Goal: Information Seeking & Learning: Learn about a topic

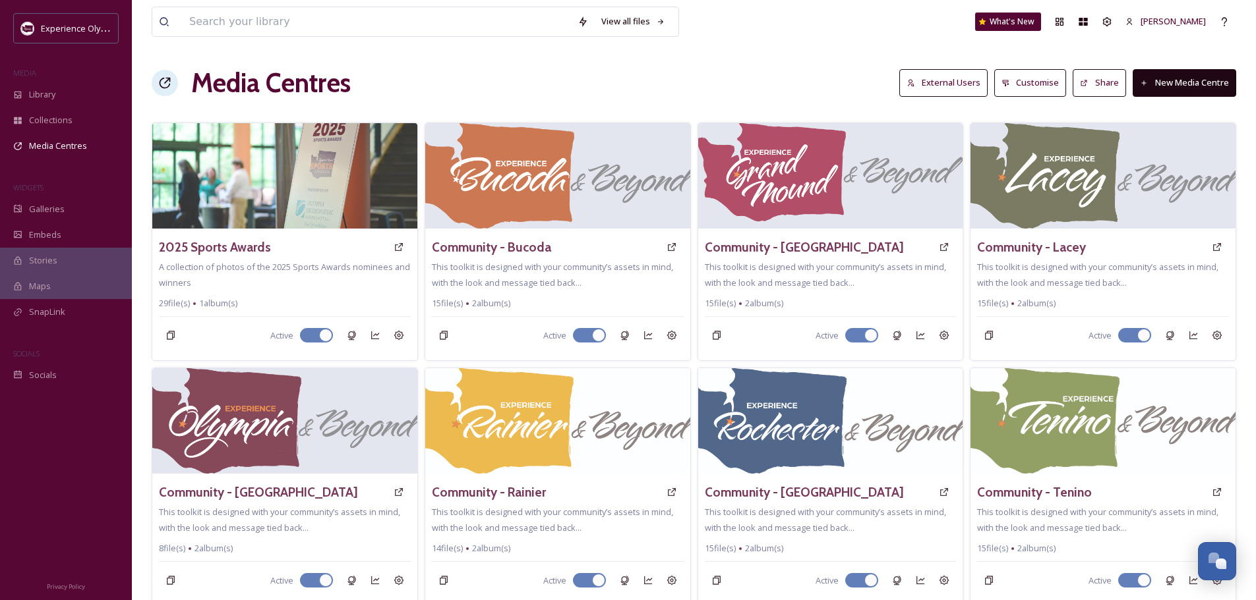
scroll to position [5903, 0]
click at [46, 84] on div "Library" at bounding box center [66, 95] width 132 height 26
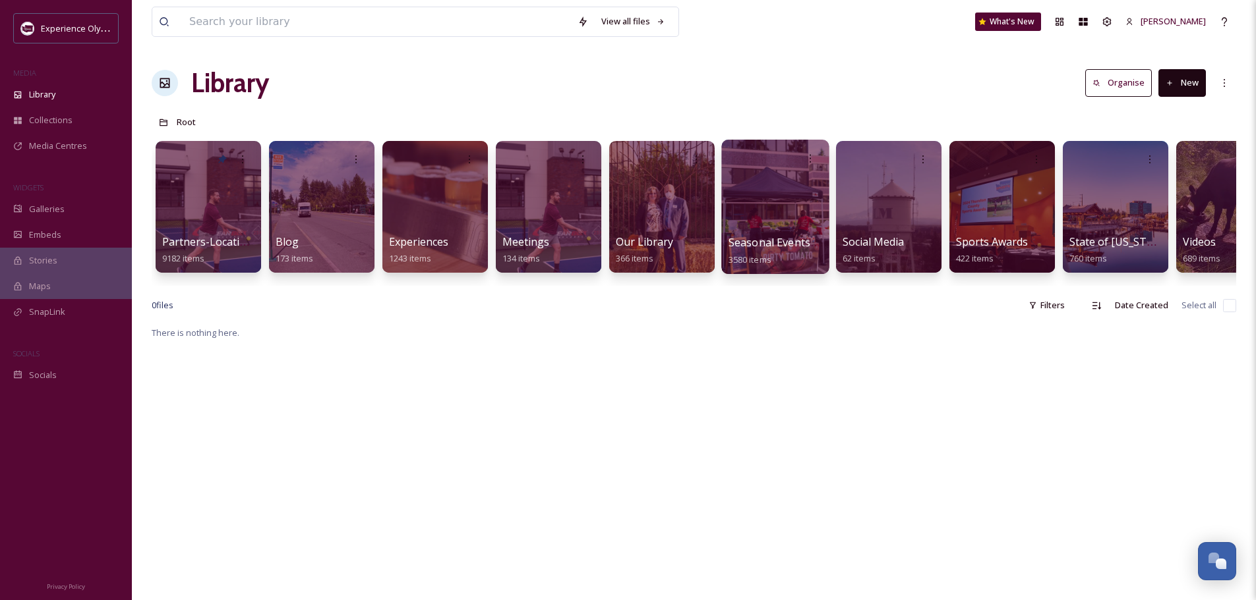
click at [780, 241] on span "Seasonal Events & Activities" at bounding box center [797, 242] width 139 height 15
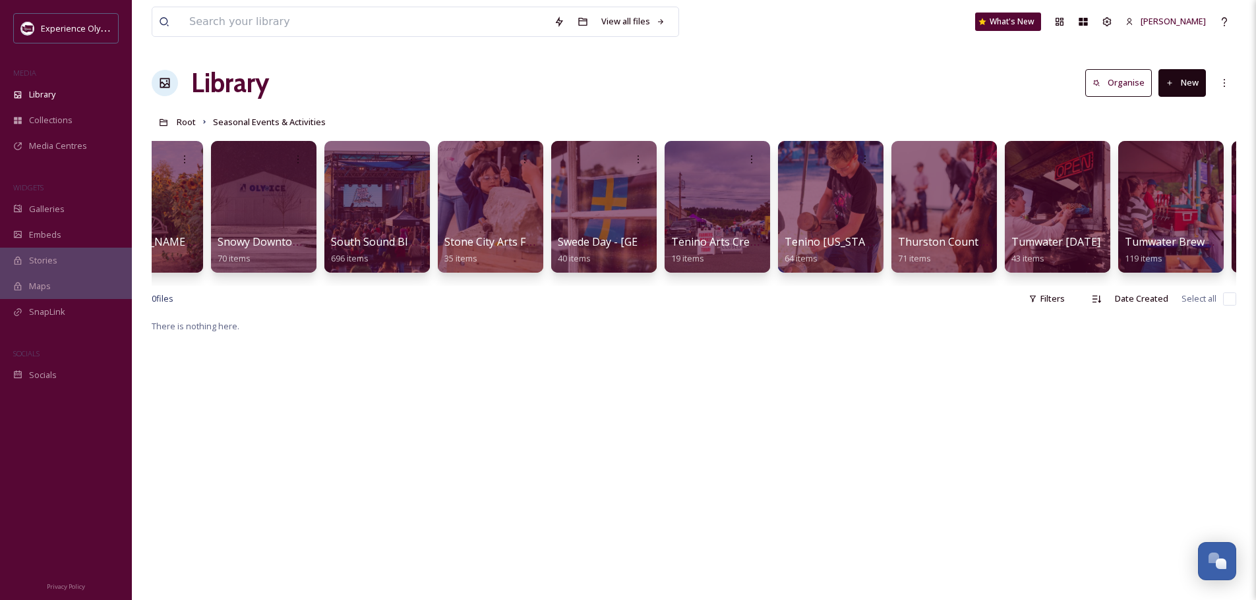
scroll to position [0, 3564]
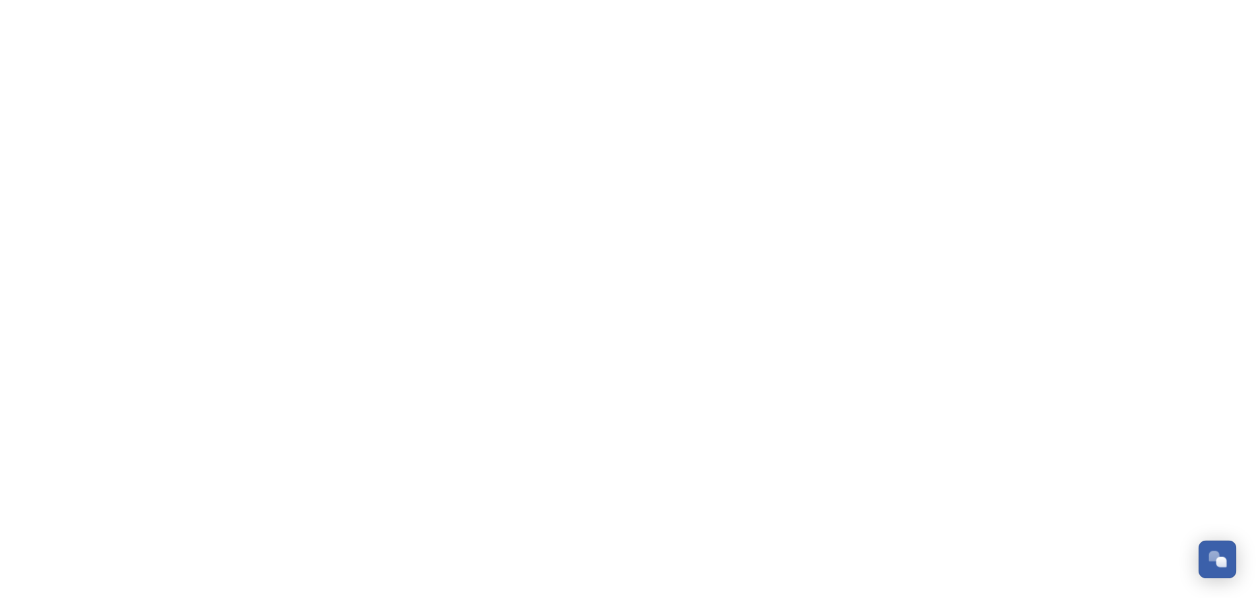
scroll to position [5903, 0]
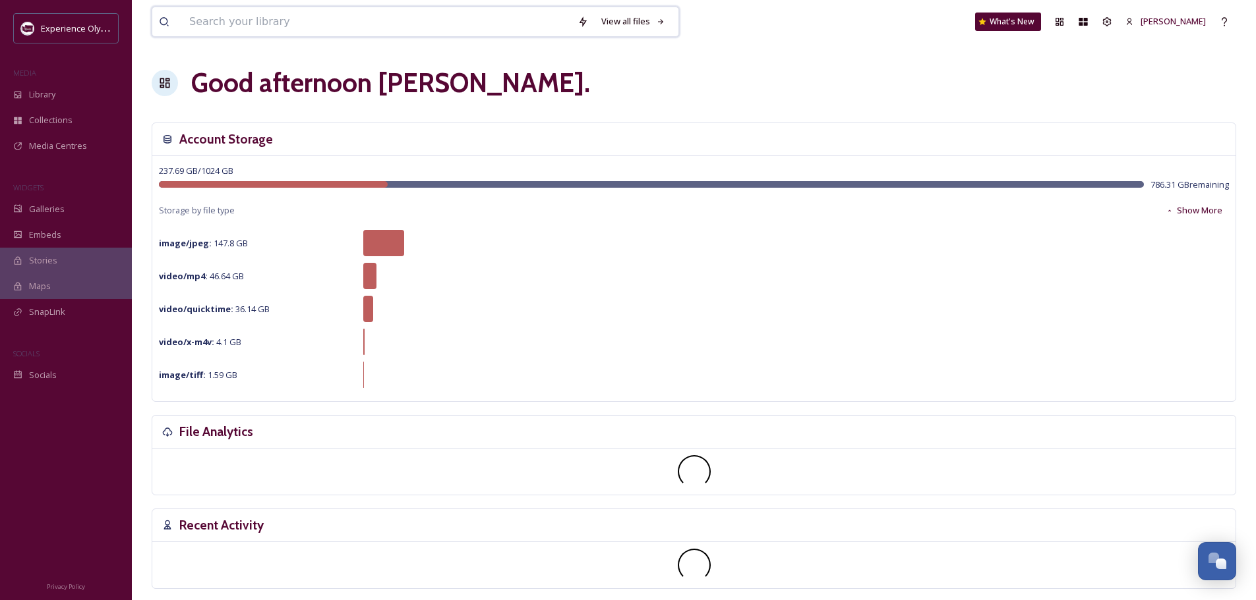
click at [265, 26] on input at bounding box center [377, 21] width 388 height 29
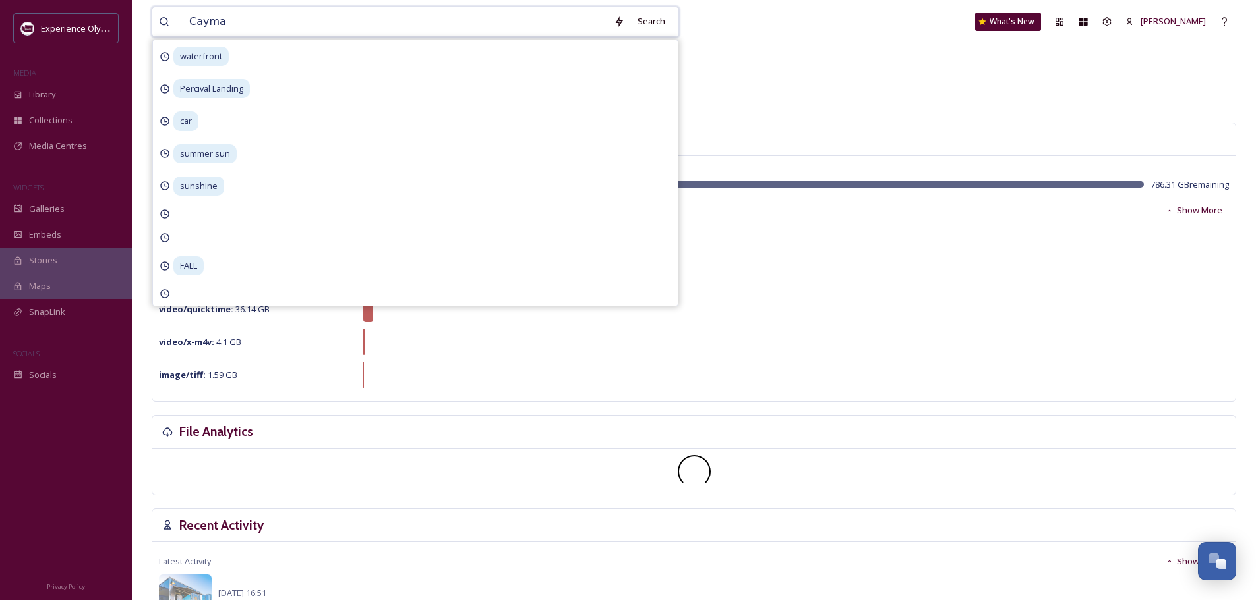
type input "Cayman"
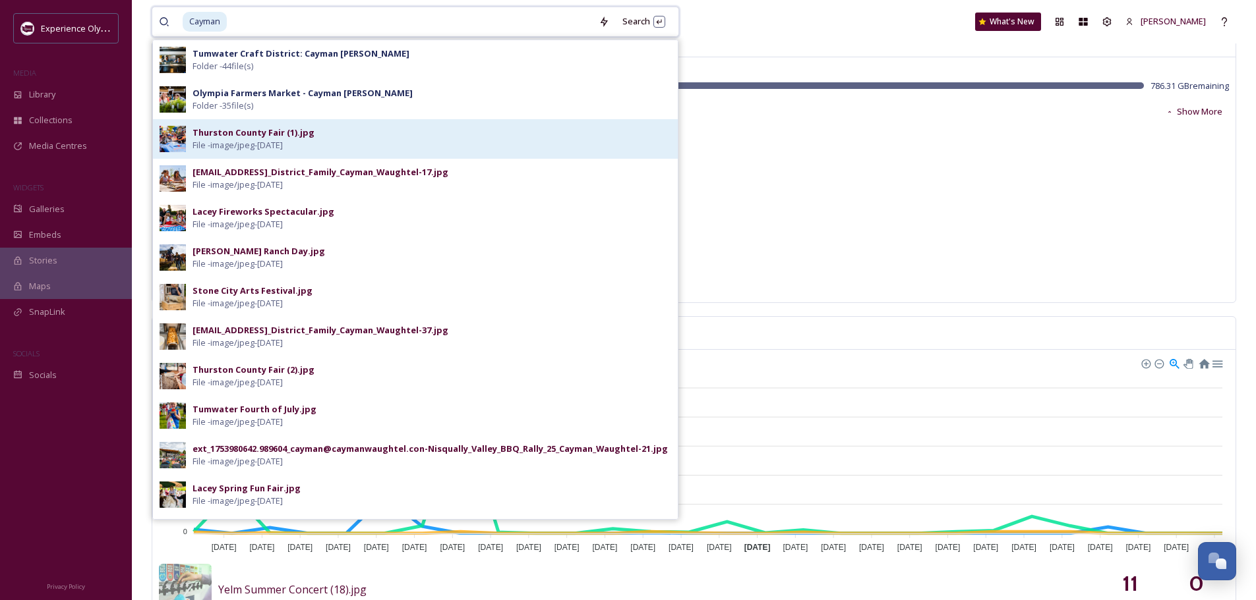
scroll to position [66, 0]
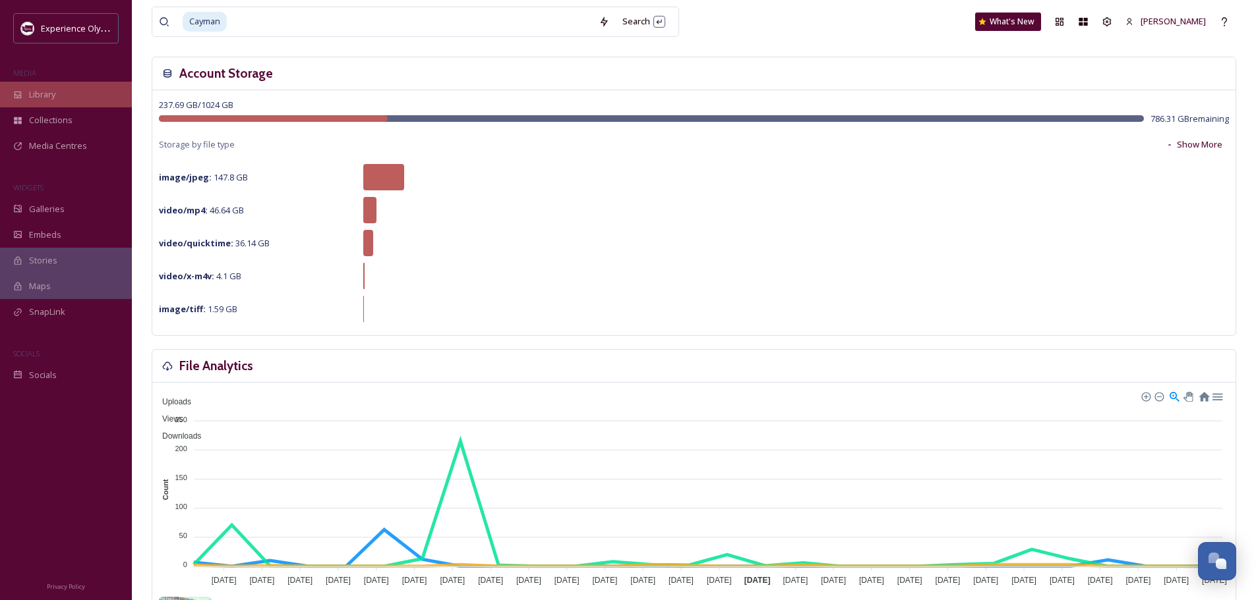
click at [40, 99] on span "Library" at bounding box center [42, 94] width 26 height 13
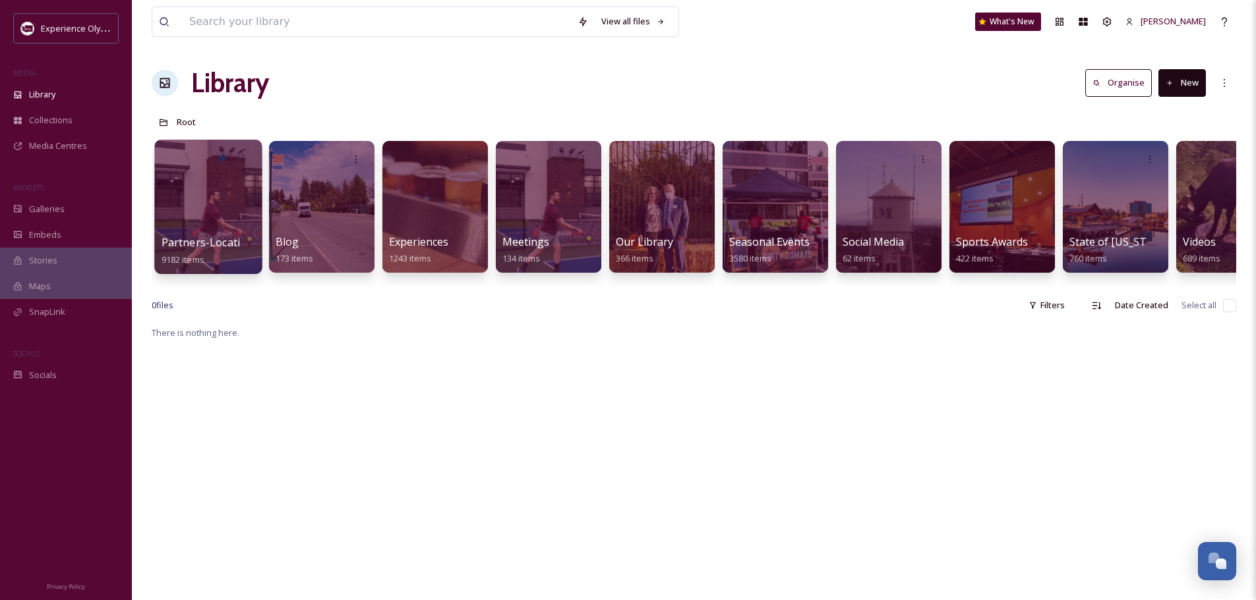
click at [226, 237] on span "Partners-Locations" at bounding box center [210, 242] width 98 height 15
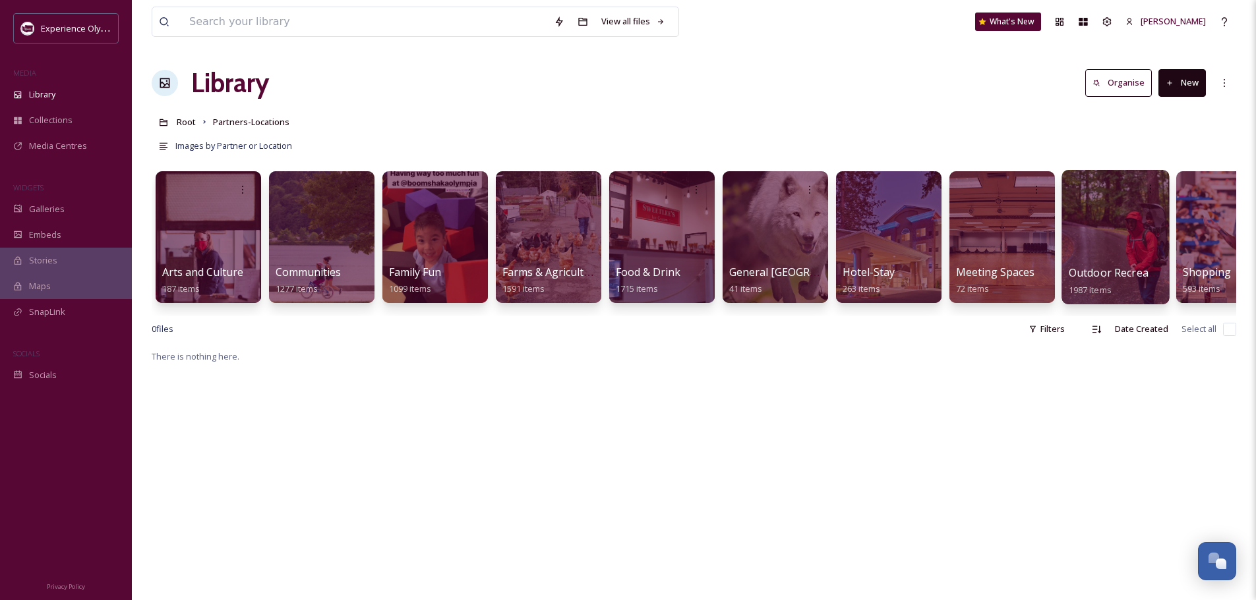
click at [1105, 274] on span "Outdoor Recreation" at bounding box center [1118, 273] width 100 height 15
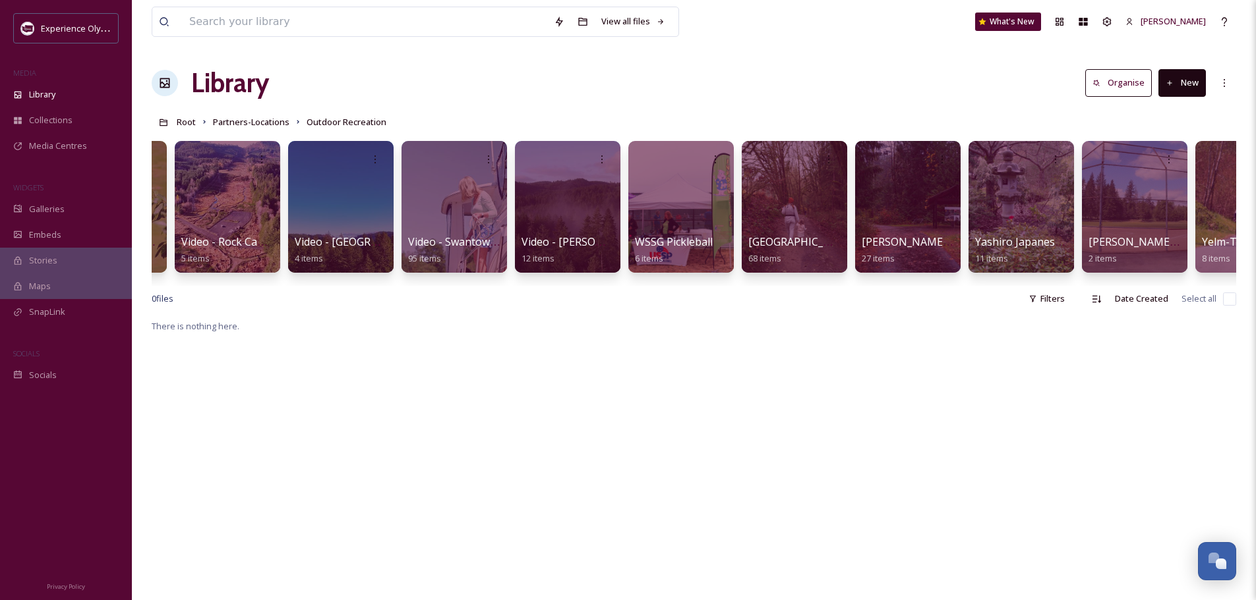
scroll to position [0, 4697]
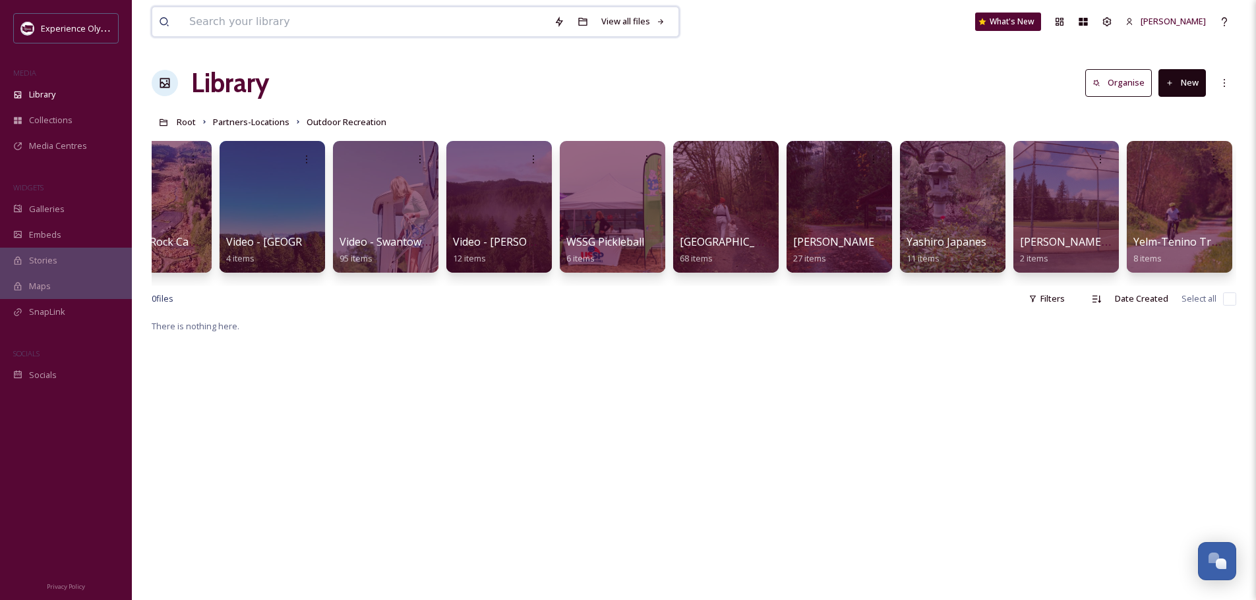
click at [397, 22] on input at bounding box center [365, 21] width 364 height 29
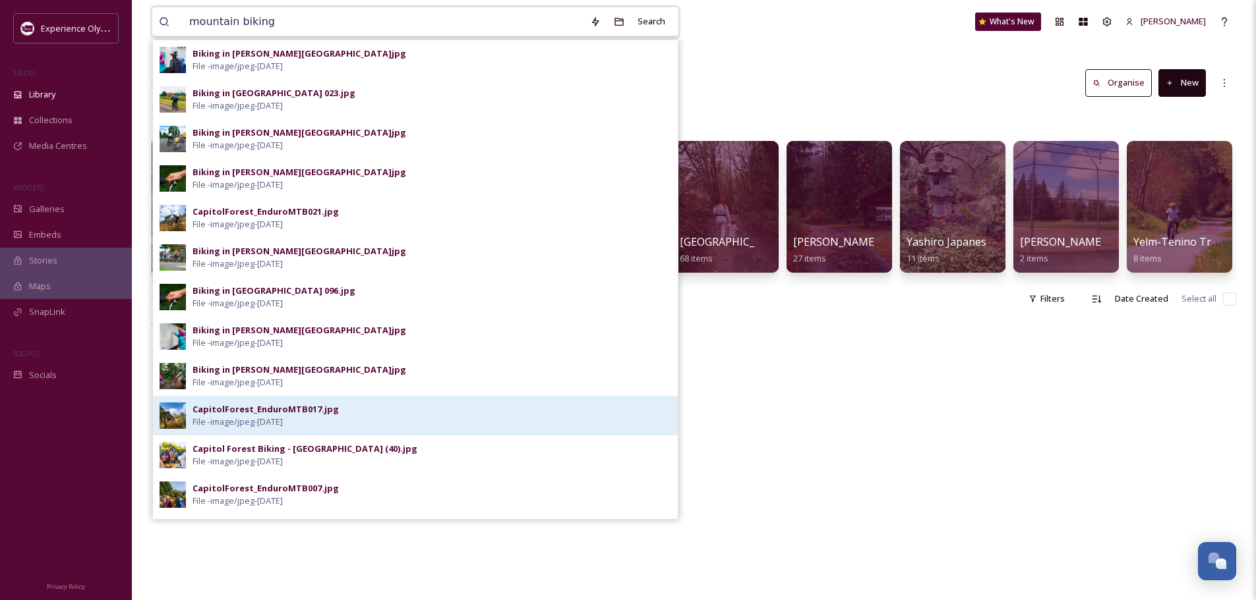
type input "mountain biking"
click at [364, 414] on div "CapitolForest_EnduroMTB017.jpg File - image/jpeg - [DATE]" at bounding box center [431, 415] width 479 height 25
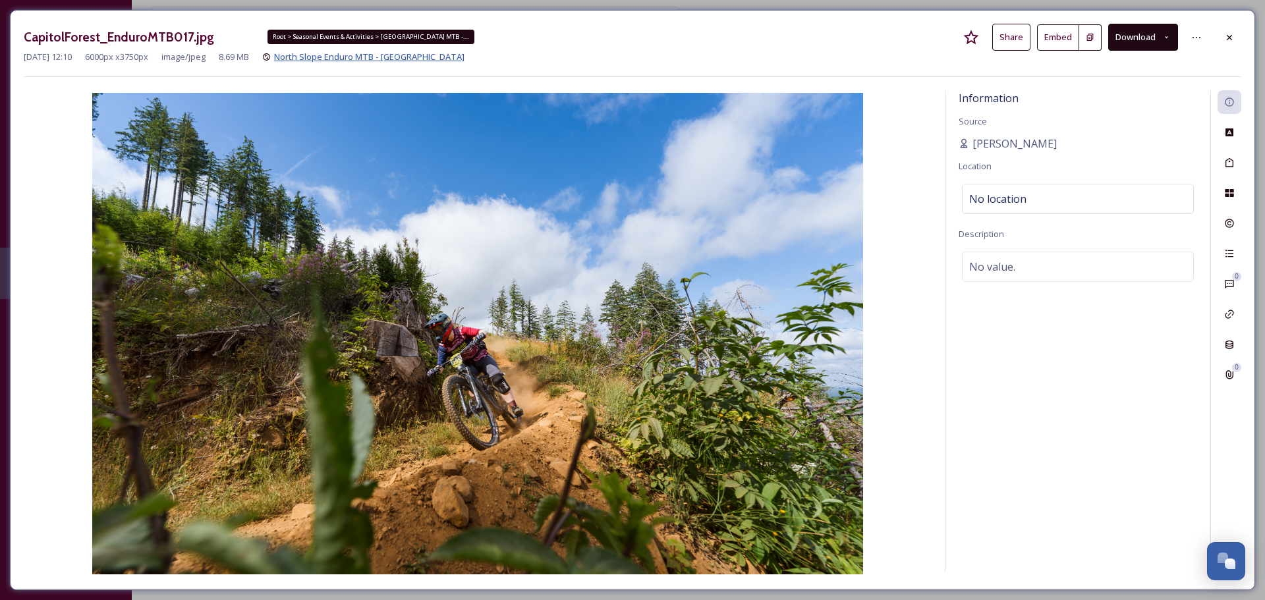
click at [398, 51] on span "North Slope Enduro MTB - [GEOGRAPHIC_DATA]" at bounding box center [369, 57] width 190 height 12
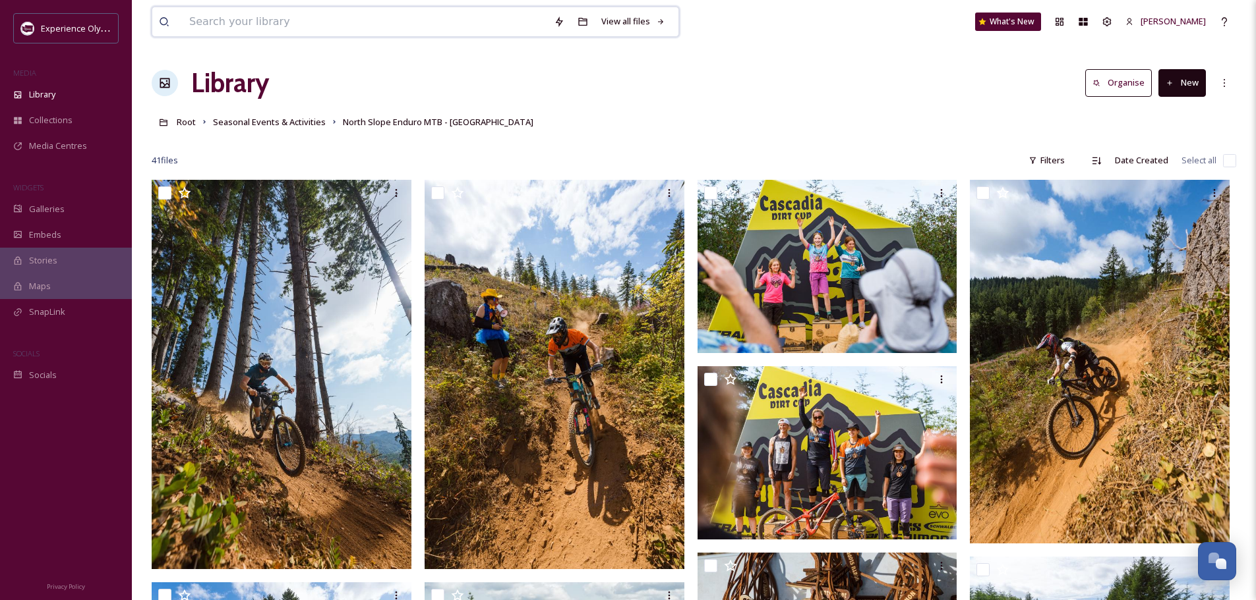
click at [347, 29] on input at bounding box center [365, 21] width 364 height 29
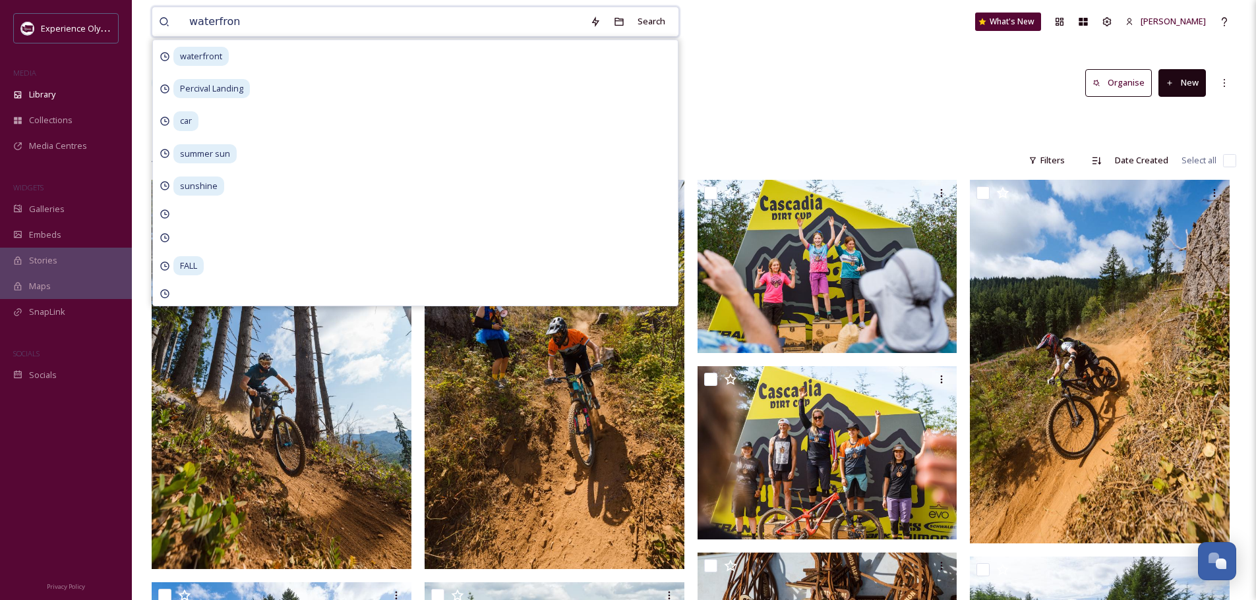
type input "waterfront"
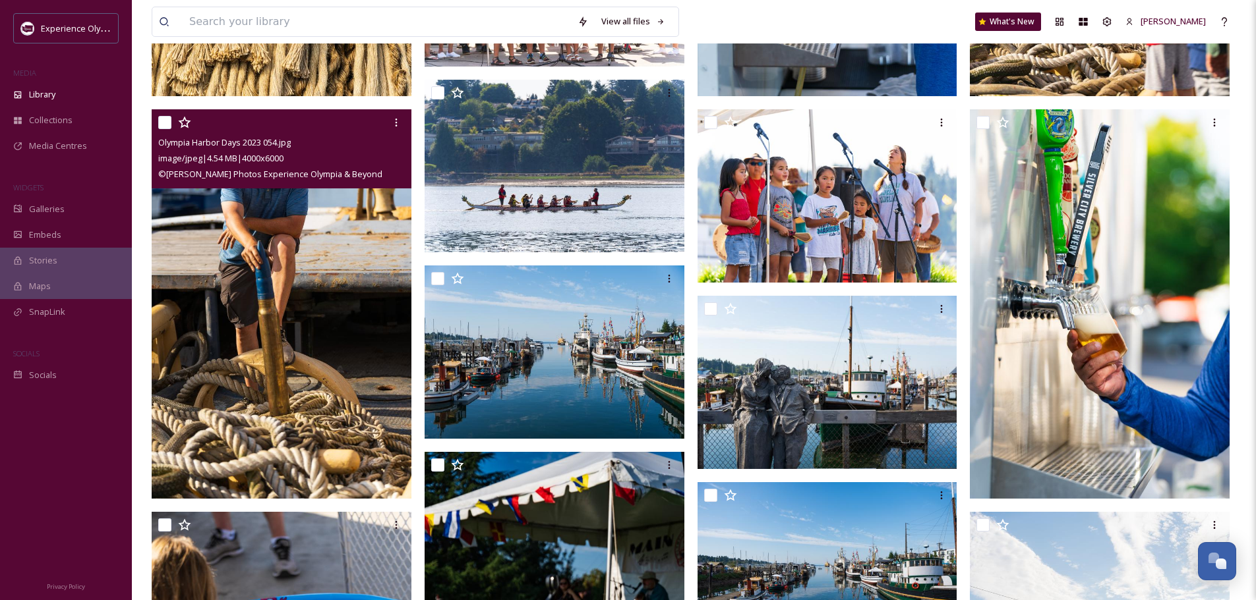
scroll to position [659, 0]
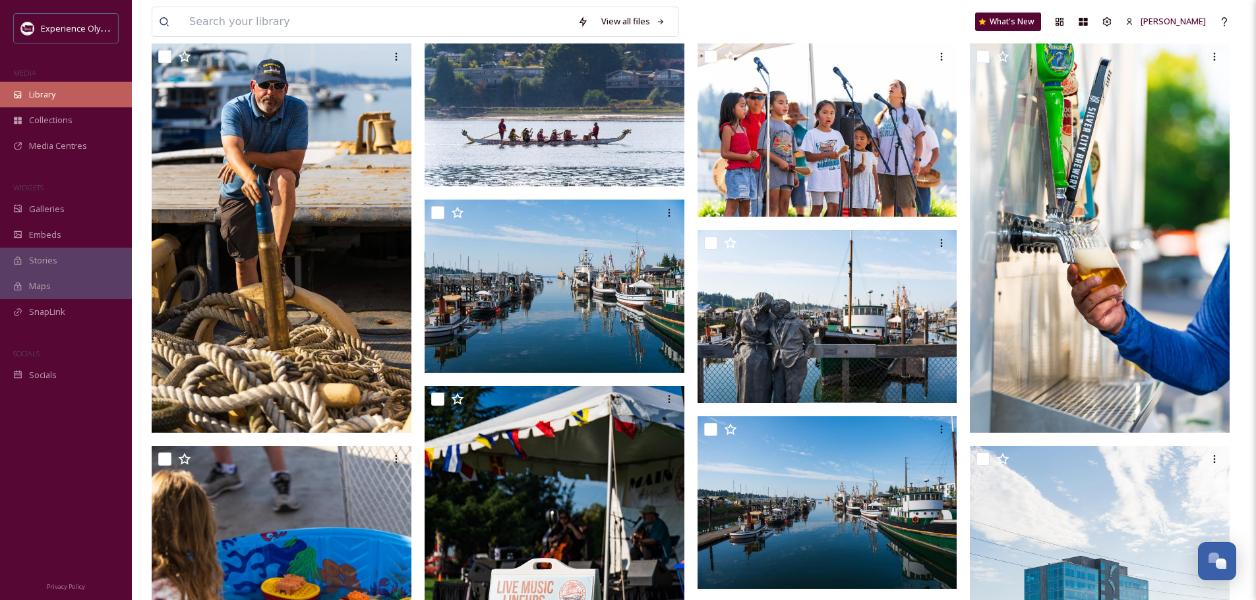
click at [28, 86] on div "Library" at bounding box center [66, 95] width 132 height 26
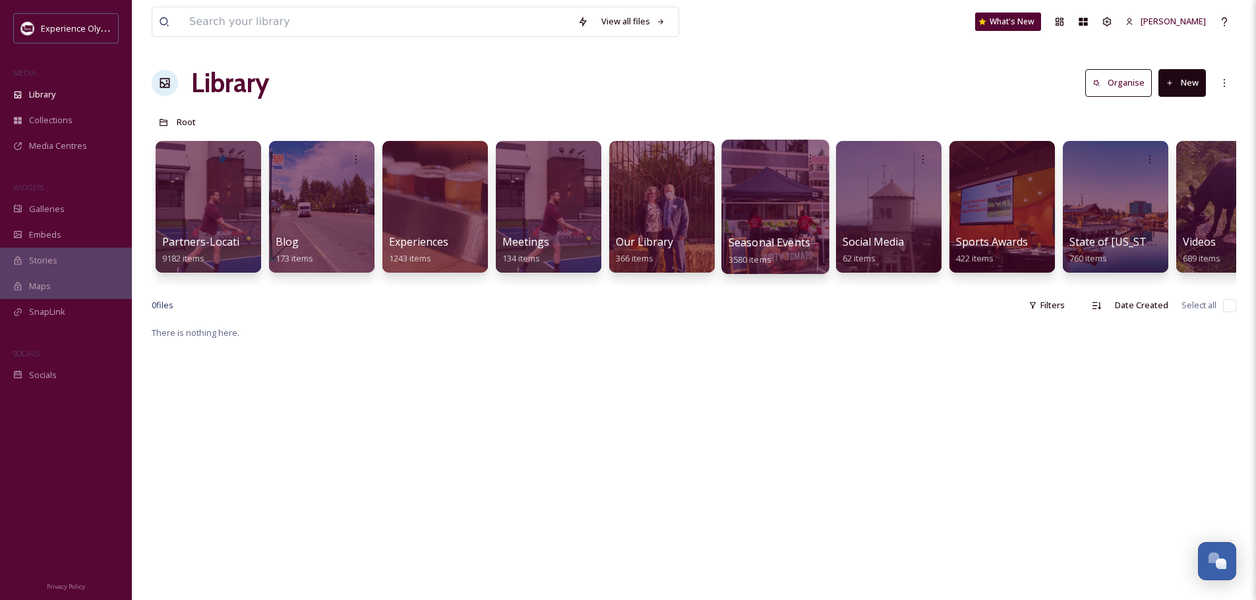
click at [771, 236] on span "Seasonal Events & Activities" at bounding box center [797, 242] width 139 height 15
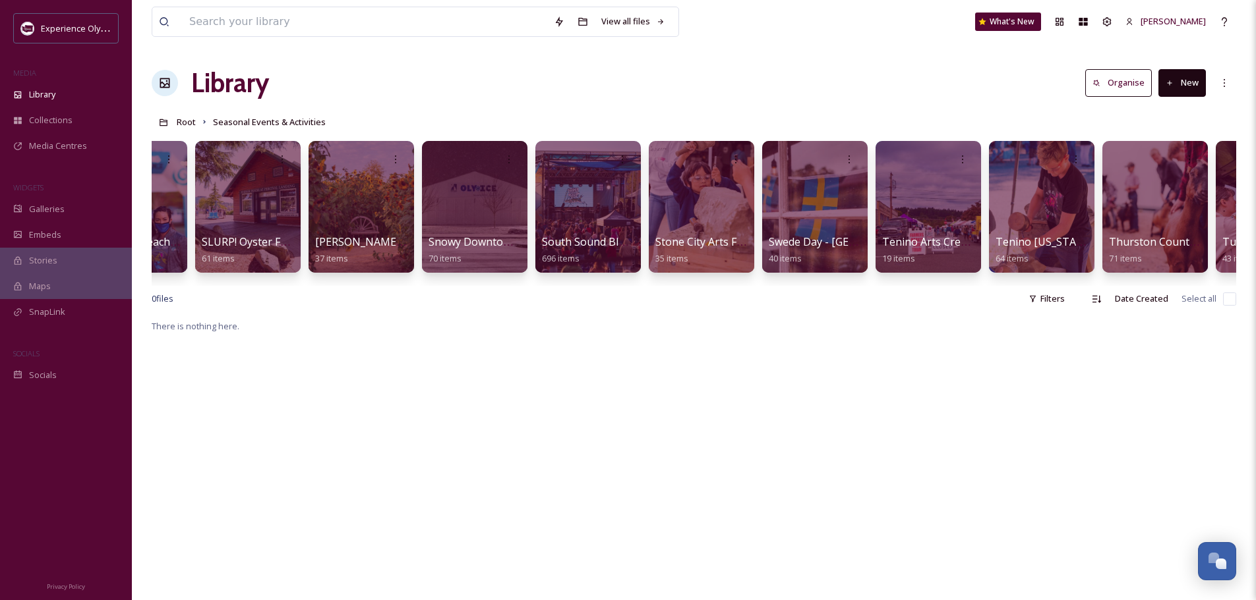
scroll to position [0, 3500]
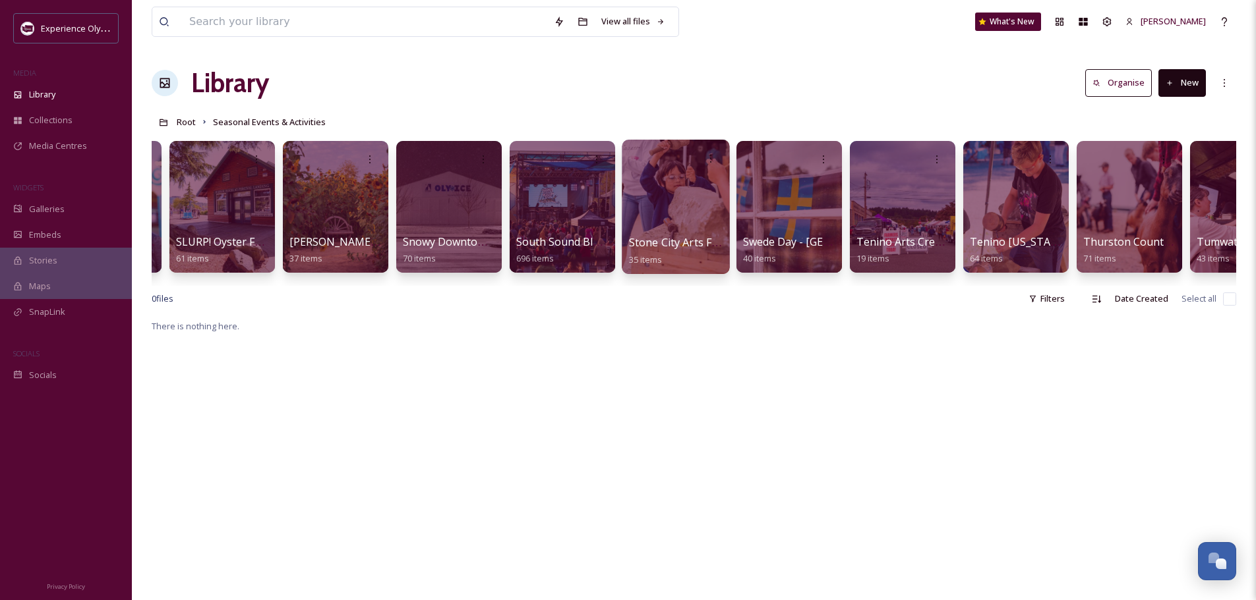
click at [673, 243] on span "Stone City Arts Festival" at bounding box center [686, 242] width 115 height 15
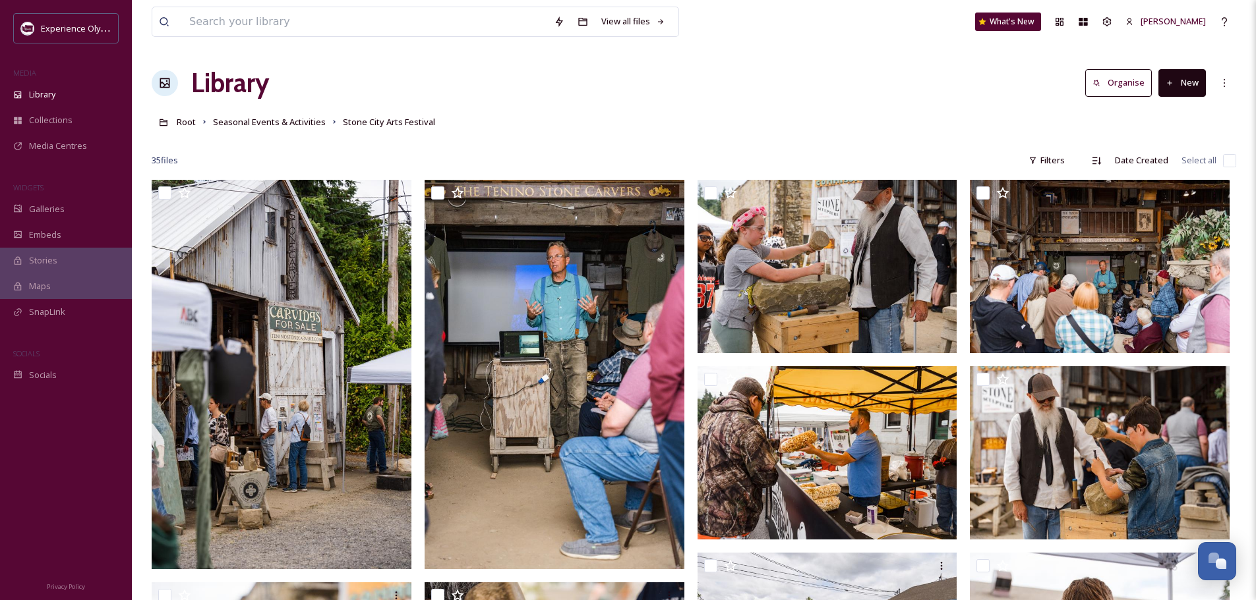
click at [1229, 159] on input "checkbox" at bounding box center [1229, 160] width 13 height 13
checkbox input "true"
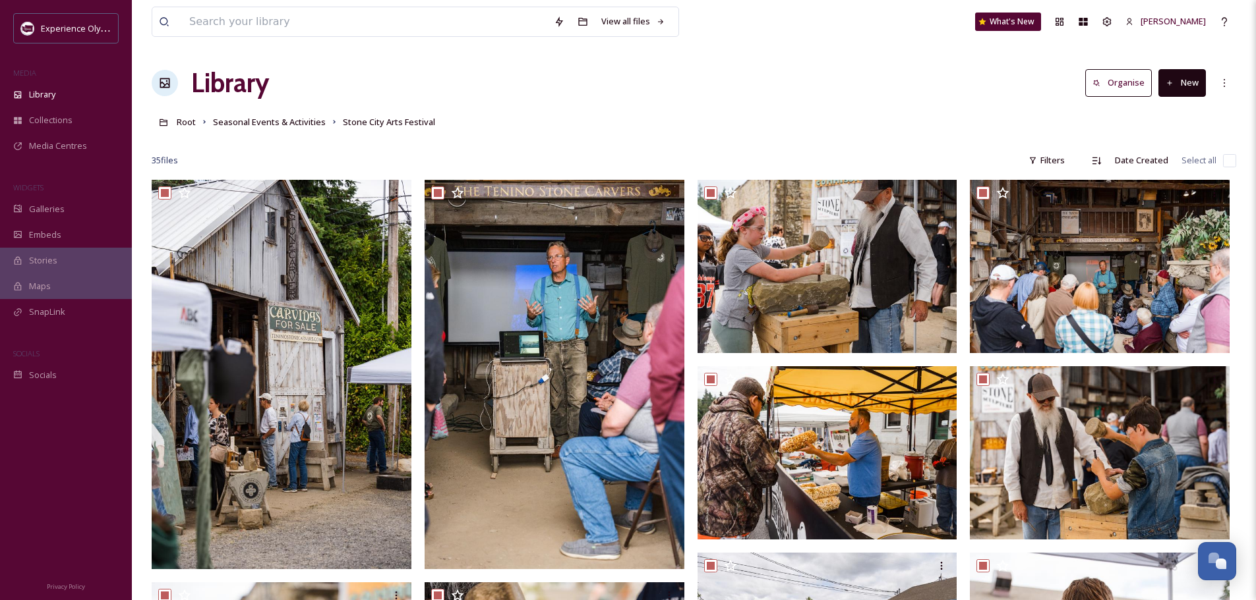
checkbox input "true"
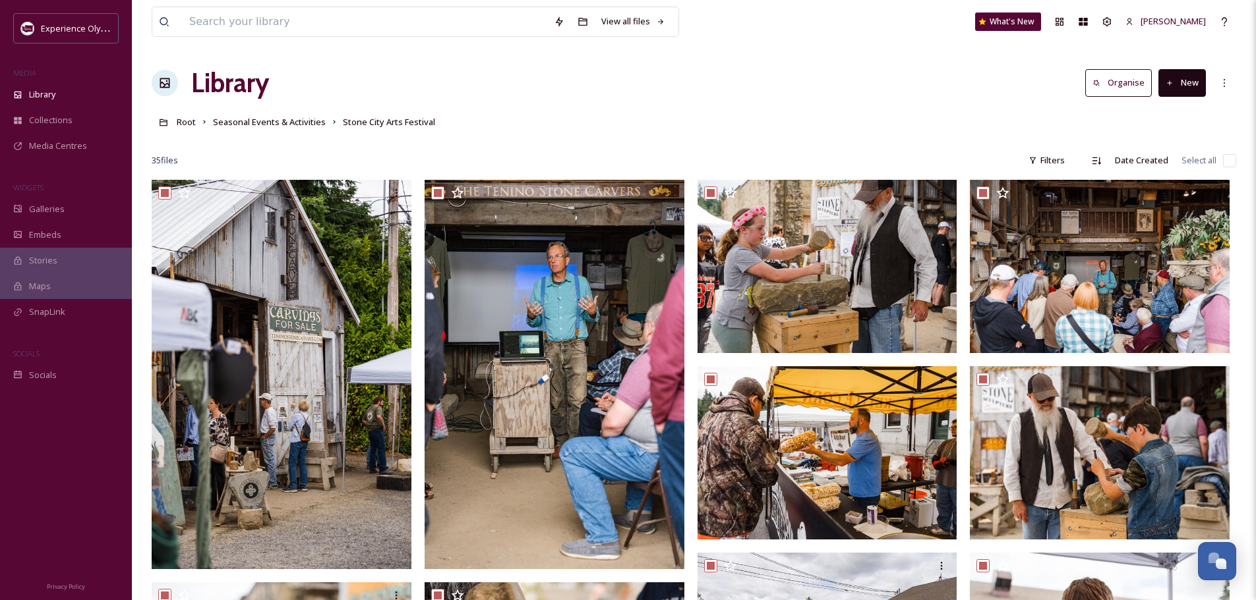
checkbox input "true"
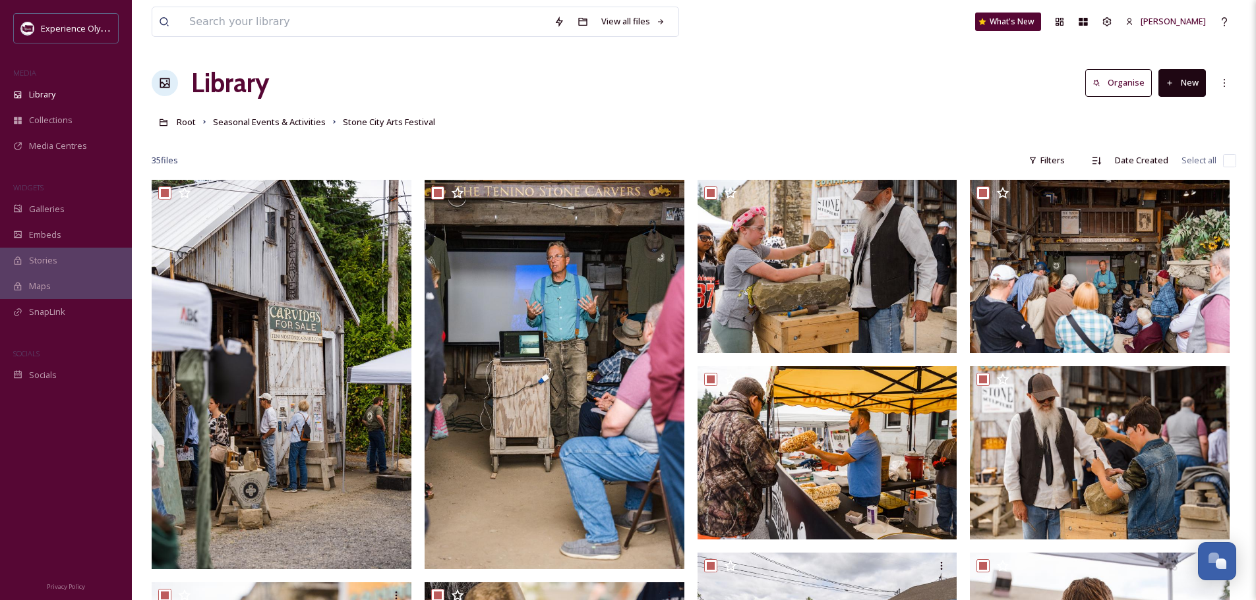
checkbox input "true"
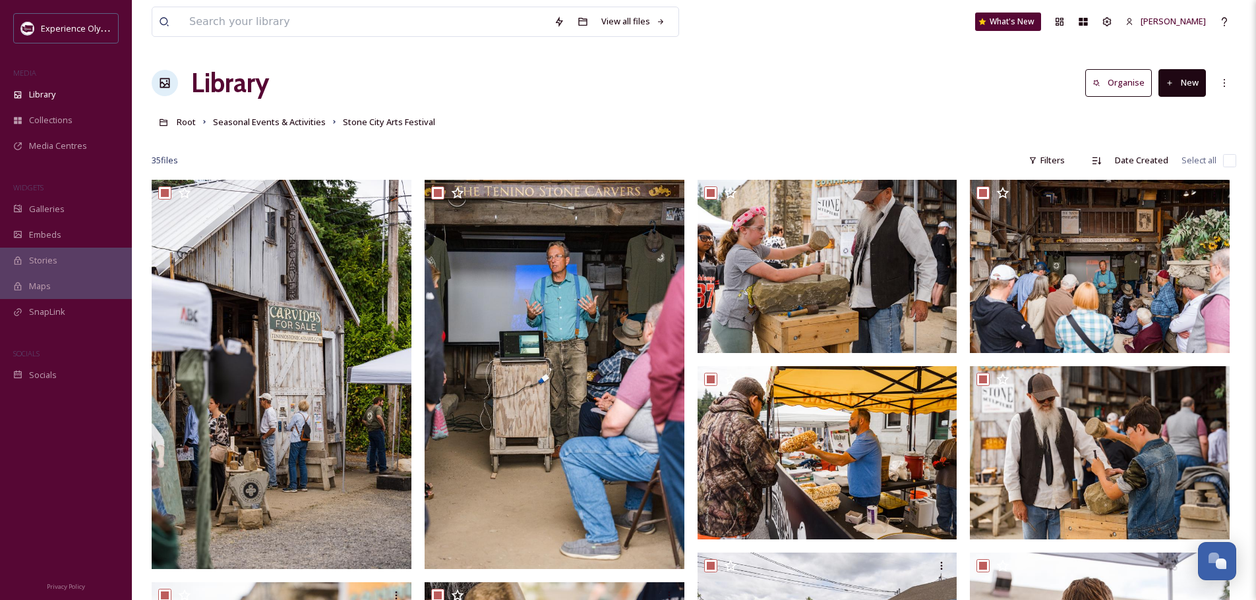
checkbox input "true"
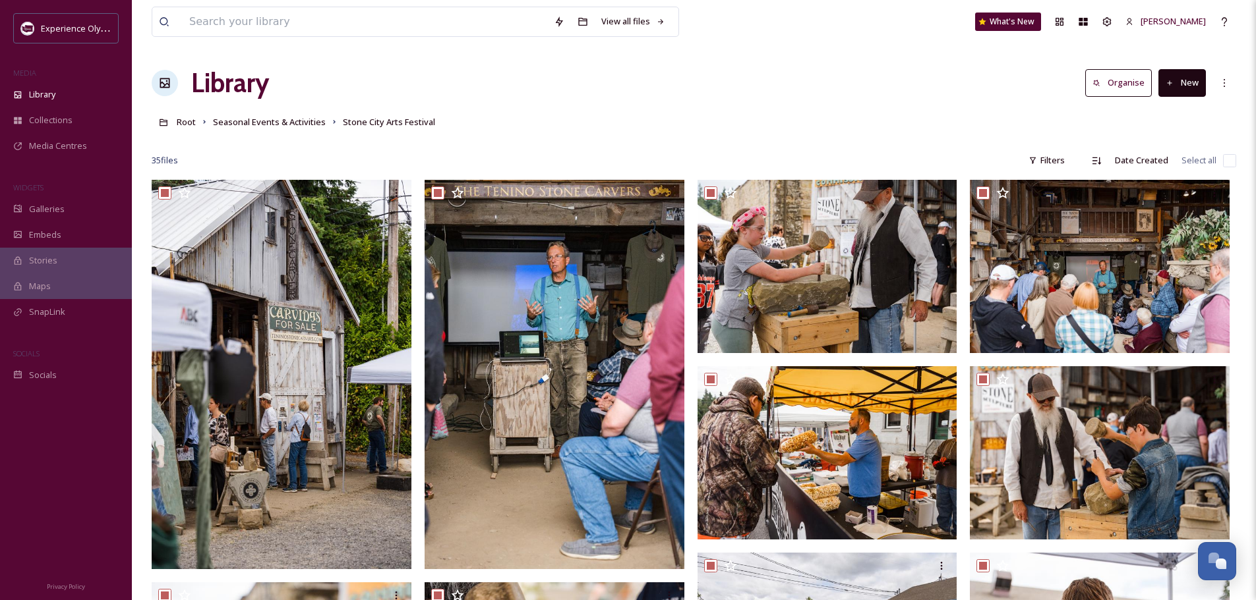
checkbox input "true"
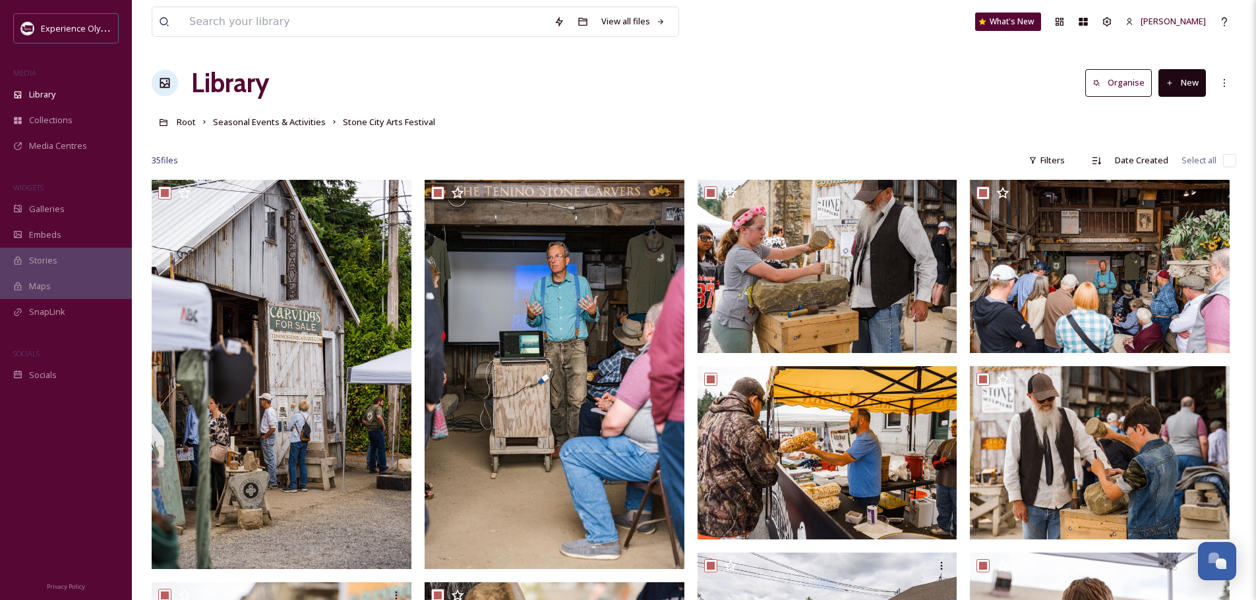
checkbox input "true"
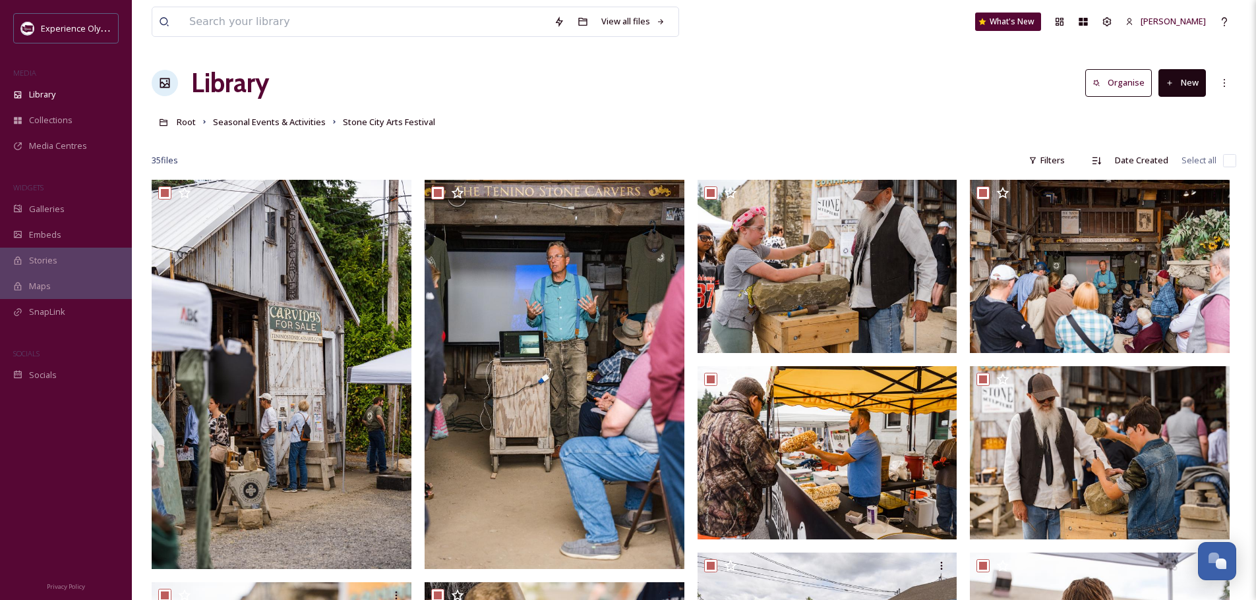
checkbox input "true"
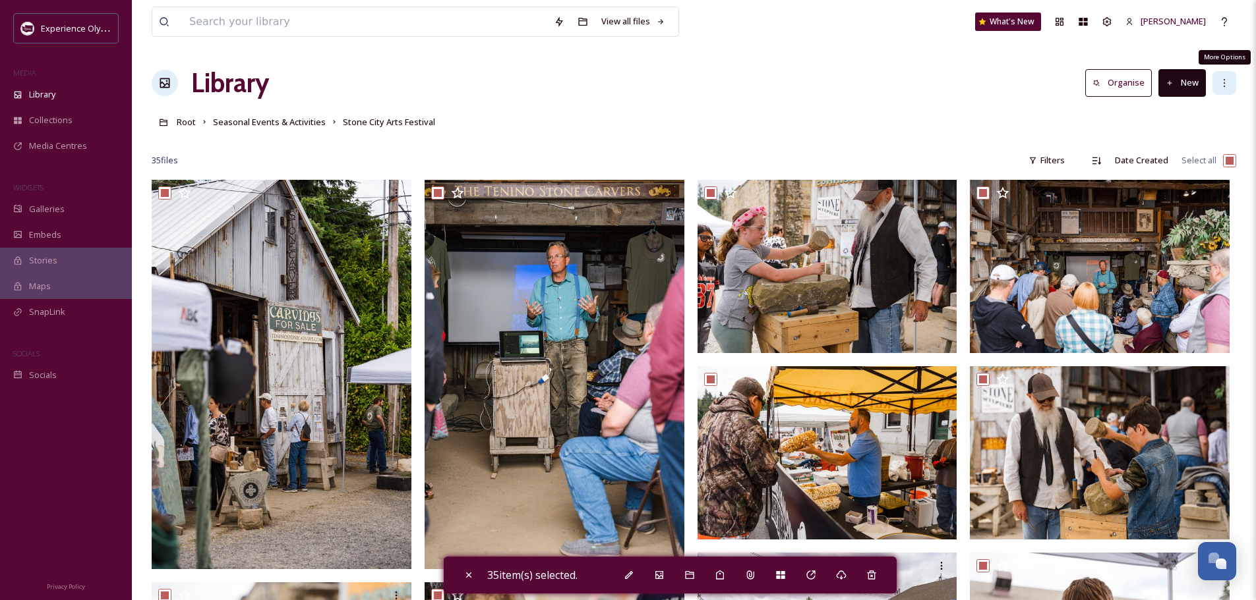
click at [1221, 83] on icon at bounding box center [1224, 83] width 11 height 11
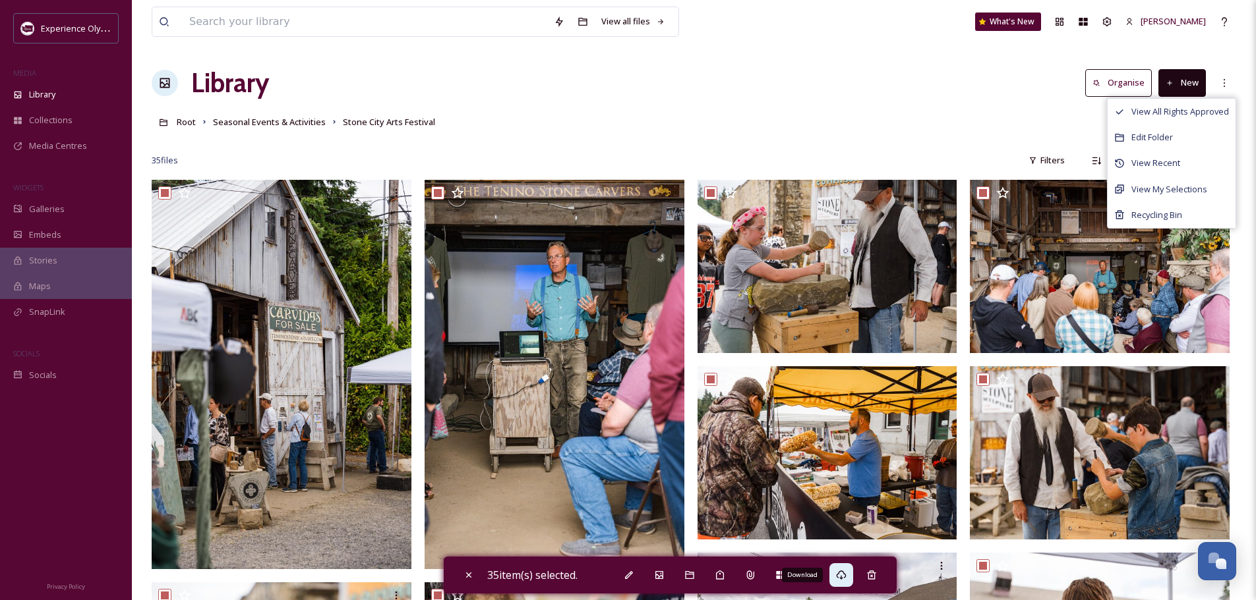
click at [843, 574] on icon at bounding box center [841, 575] width 11 height 11
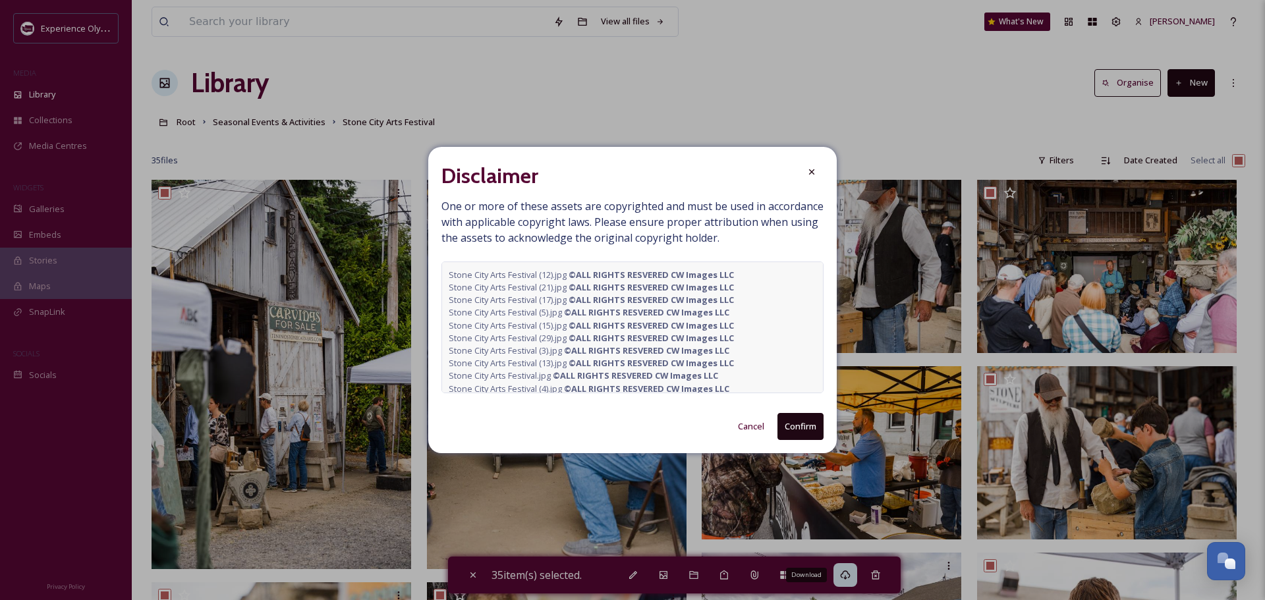
click at [807, 430] on button "Confirm" at bounding box center [801, 426] width 46 height 27
